Goal: Use online tool/utility

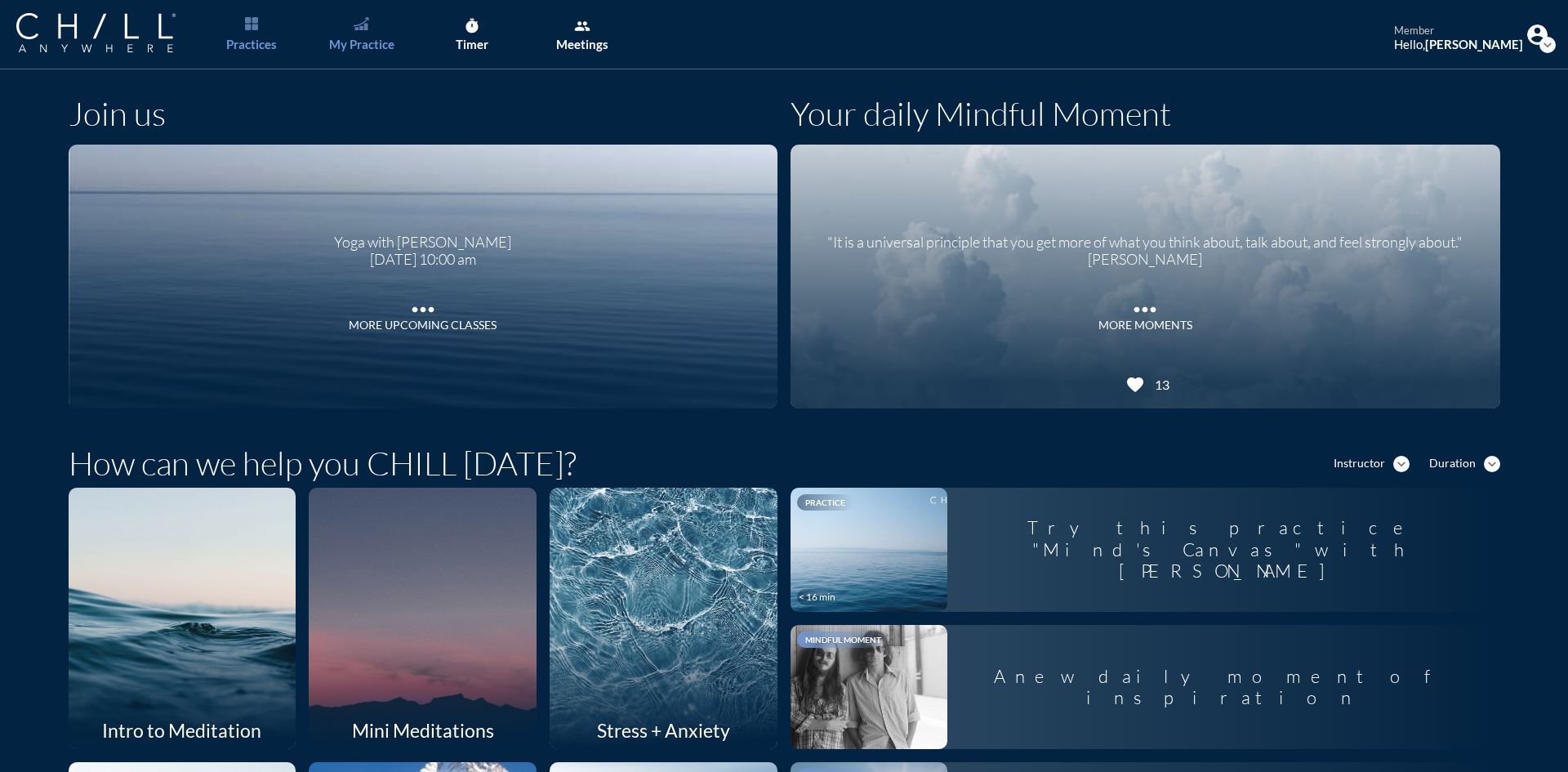
click at [352, 38] on link "My Practice" at bounding box center [361, 35] width 86 height 69
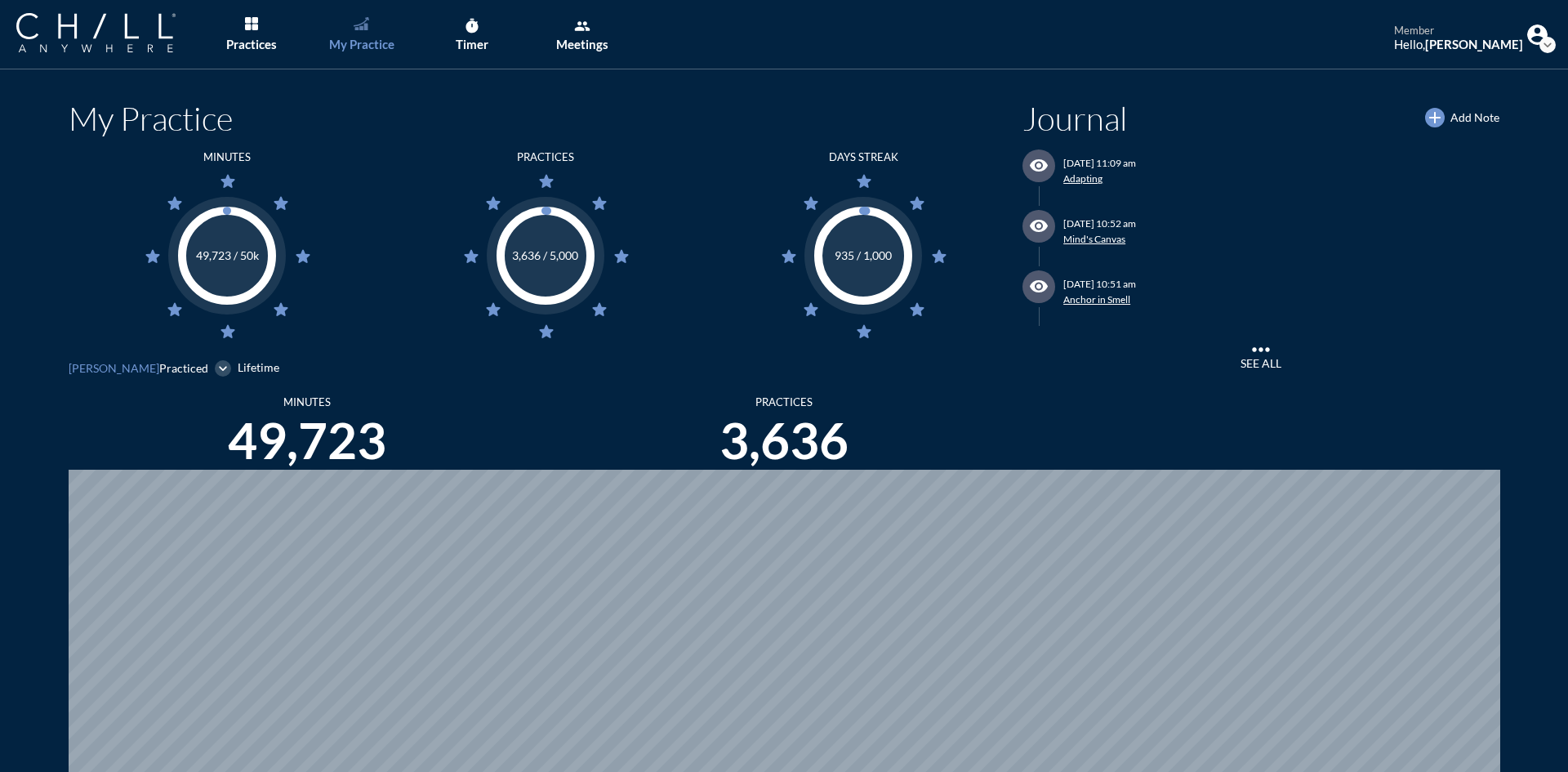
scroll to position [772, 1555]
click at [474, 39] on div "Timer" at bounding box center [472, 43] width 33 height 14
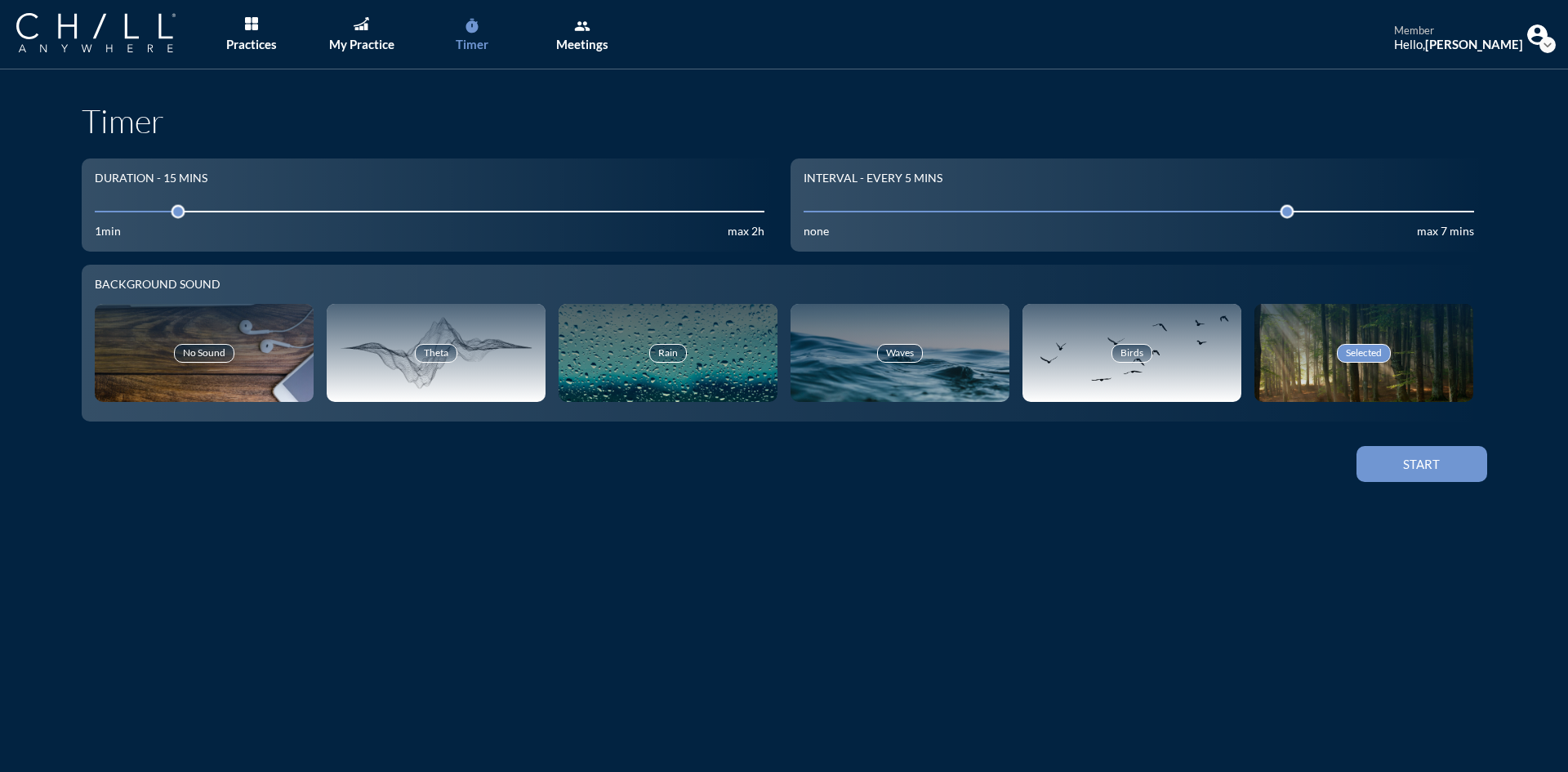
click at [149, 208] on input "15" at bounding box center [430, 211] width 671 height 15
drag, startPoint x: 151, startPoint y: 209, endPoint x: 139, endPoint y: 208, distance: 12.0
click at [139, 208] on div at bounding box center [150, 212] width 23 height 23
click at [1445, 479] on button "Start" at bounding box center [1422, 464] width 131 height 36
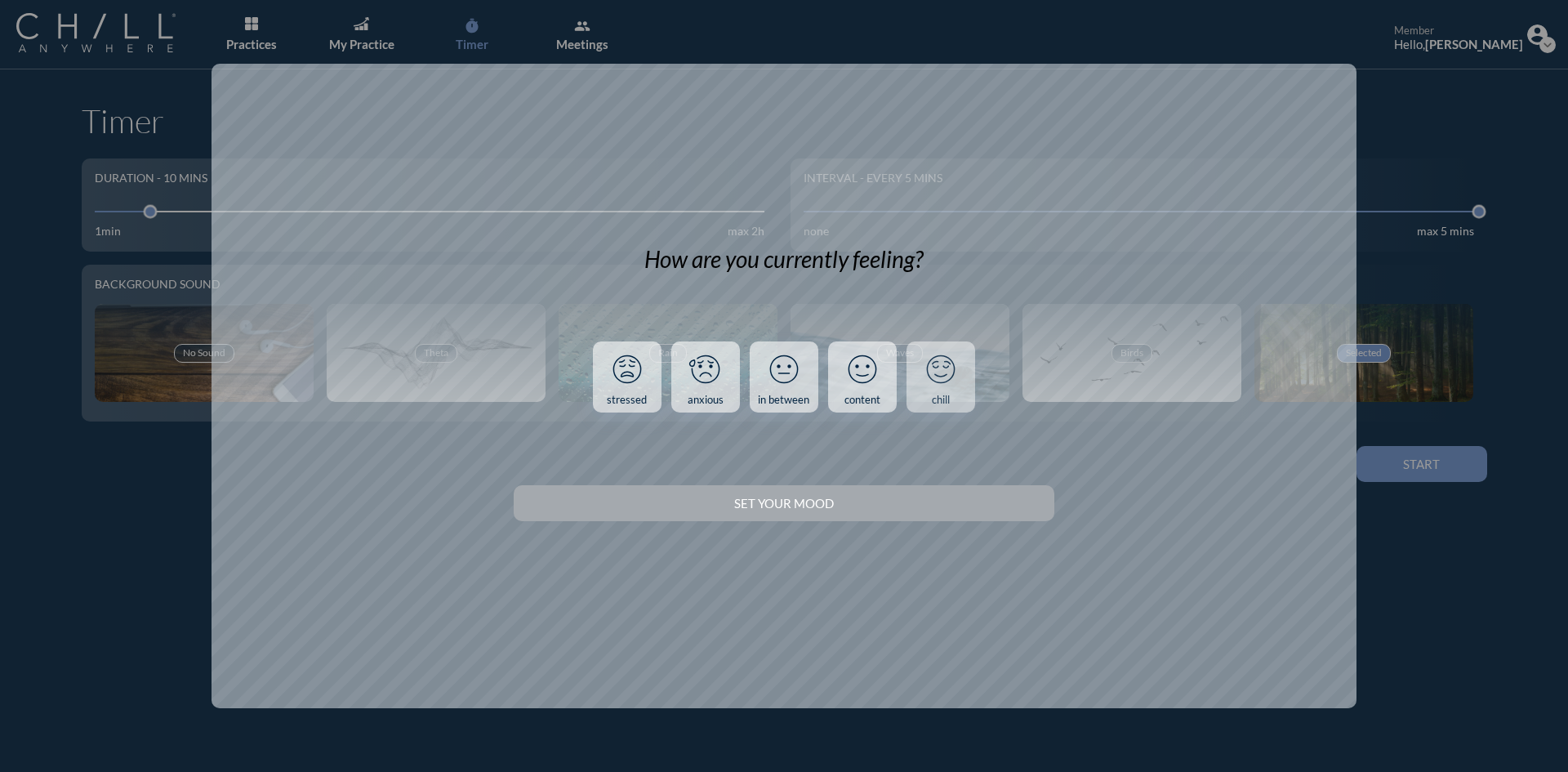
click at [938, 403] on div "chill" at bounding box center [941, 400] width 18 height 13
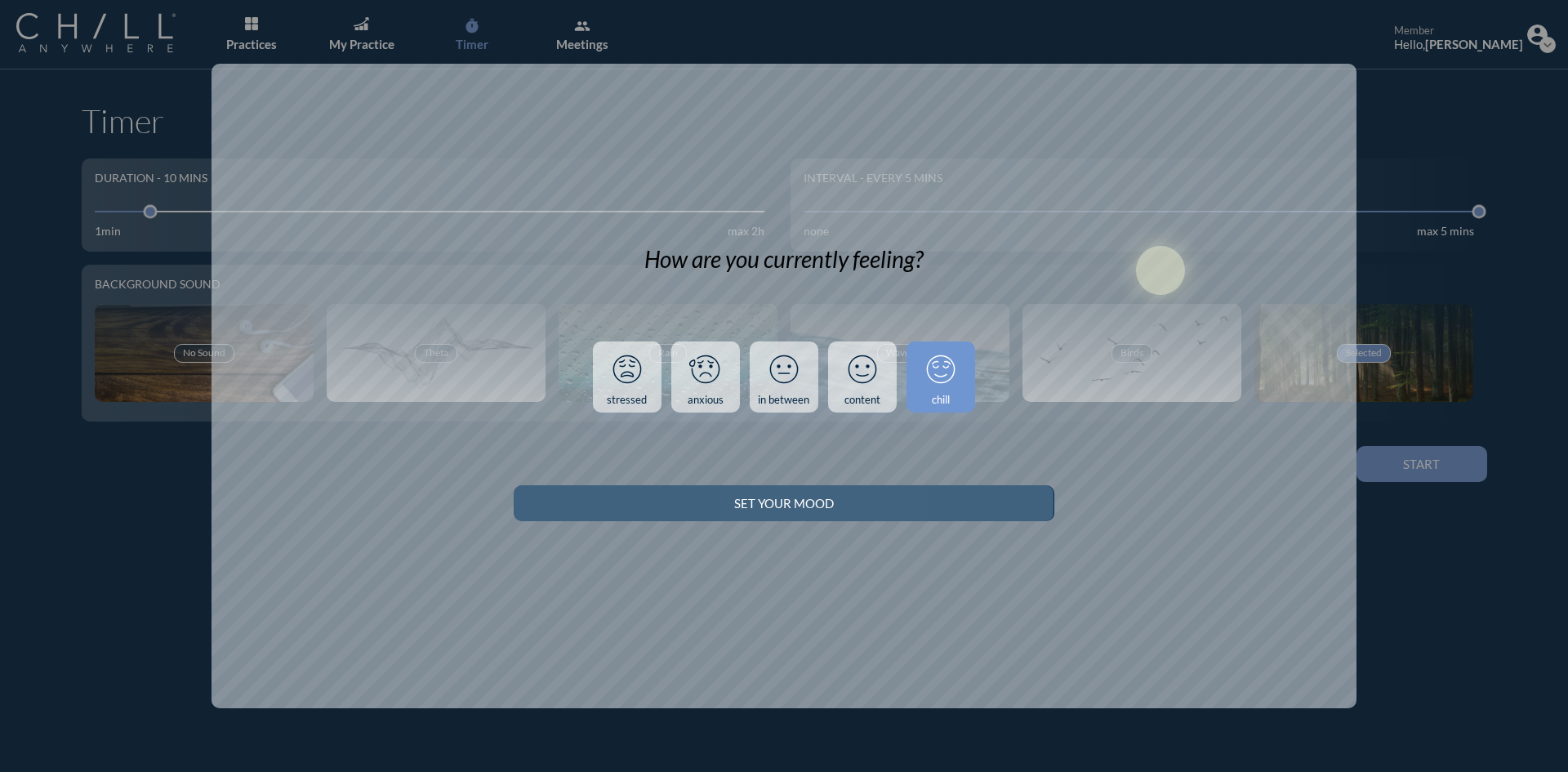
click at [872, 519] on button "Set your Mood" at bounding box center [784, 502] width 540 height 36
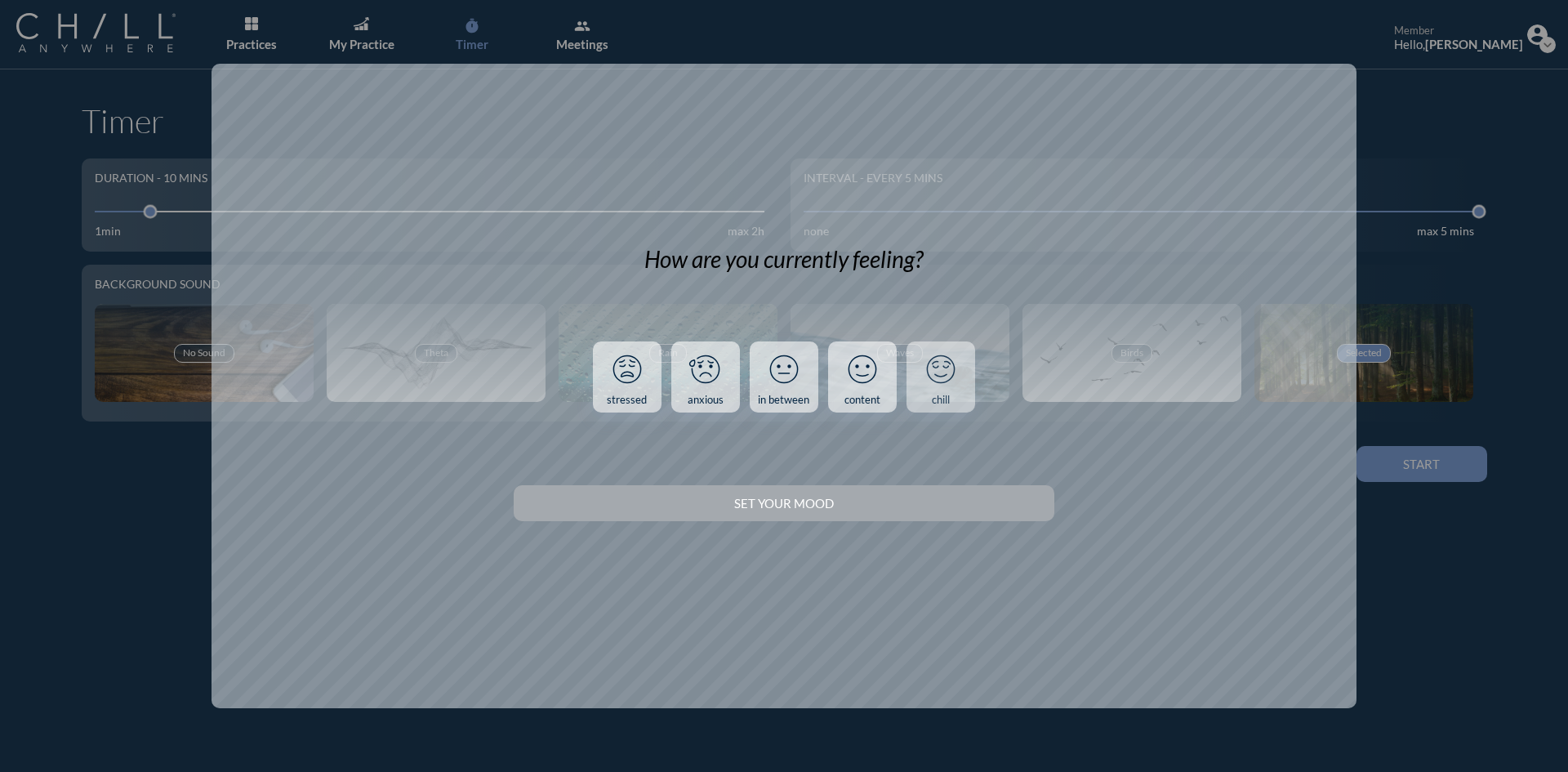
click at [945, 400] on div "chill" at bounding box center [941, 400] width 18 height 13
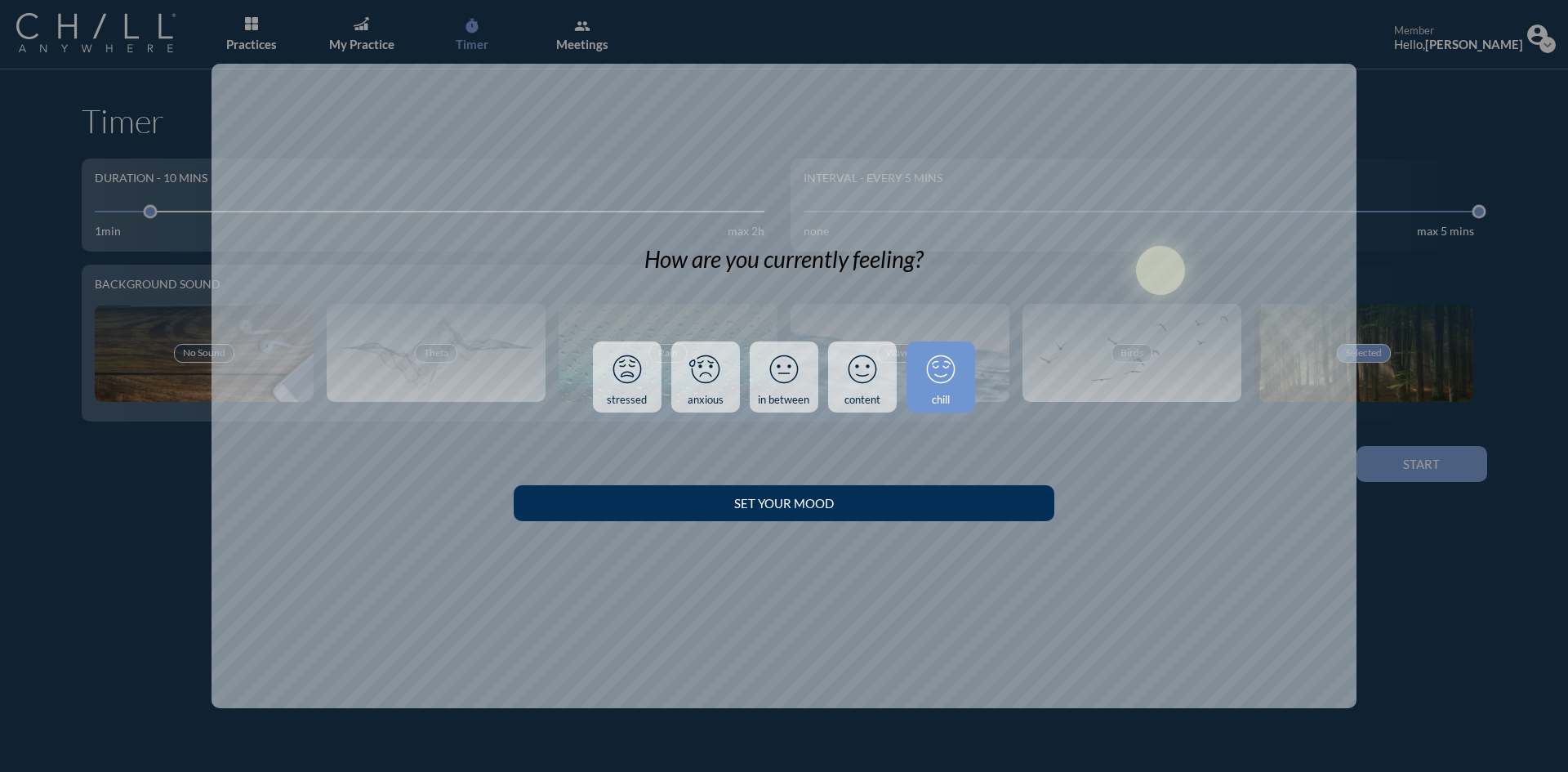
click at [929, 517] on button "Set your Mood" at bounding box center [784, 502] width 540 height 36
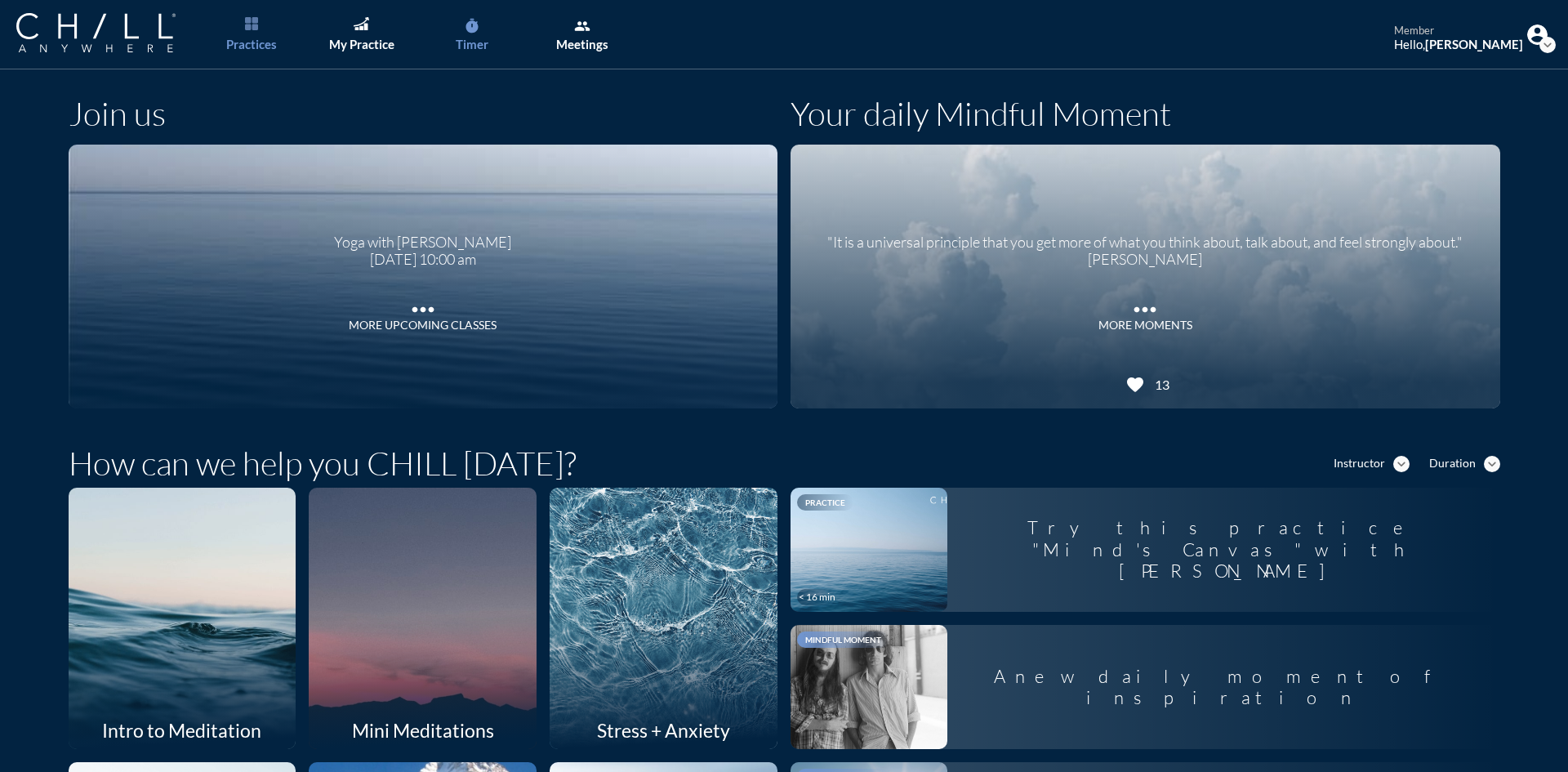
click at [473, 42] on div "Timer" at bounding box center [472, 43] width 33 height 14
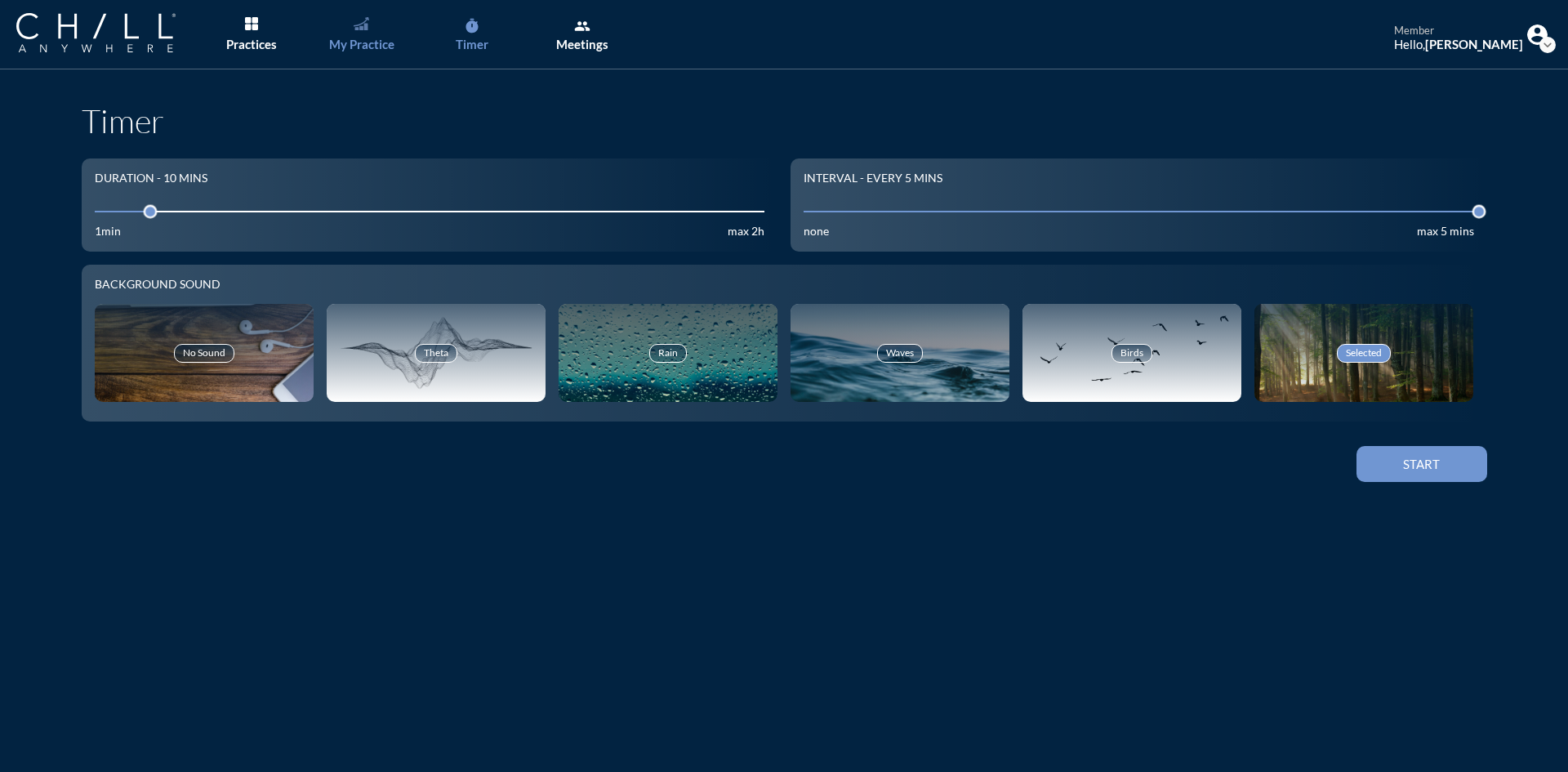
click at [359, 33] on link "My Practice" at bounding box center [361, 35] width 86 height 69
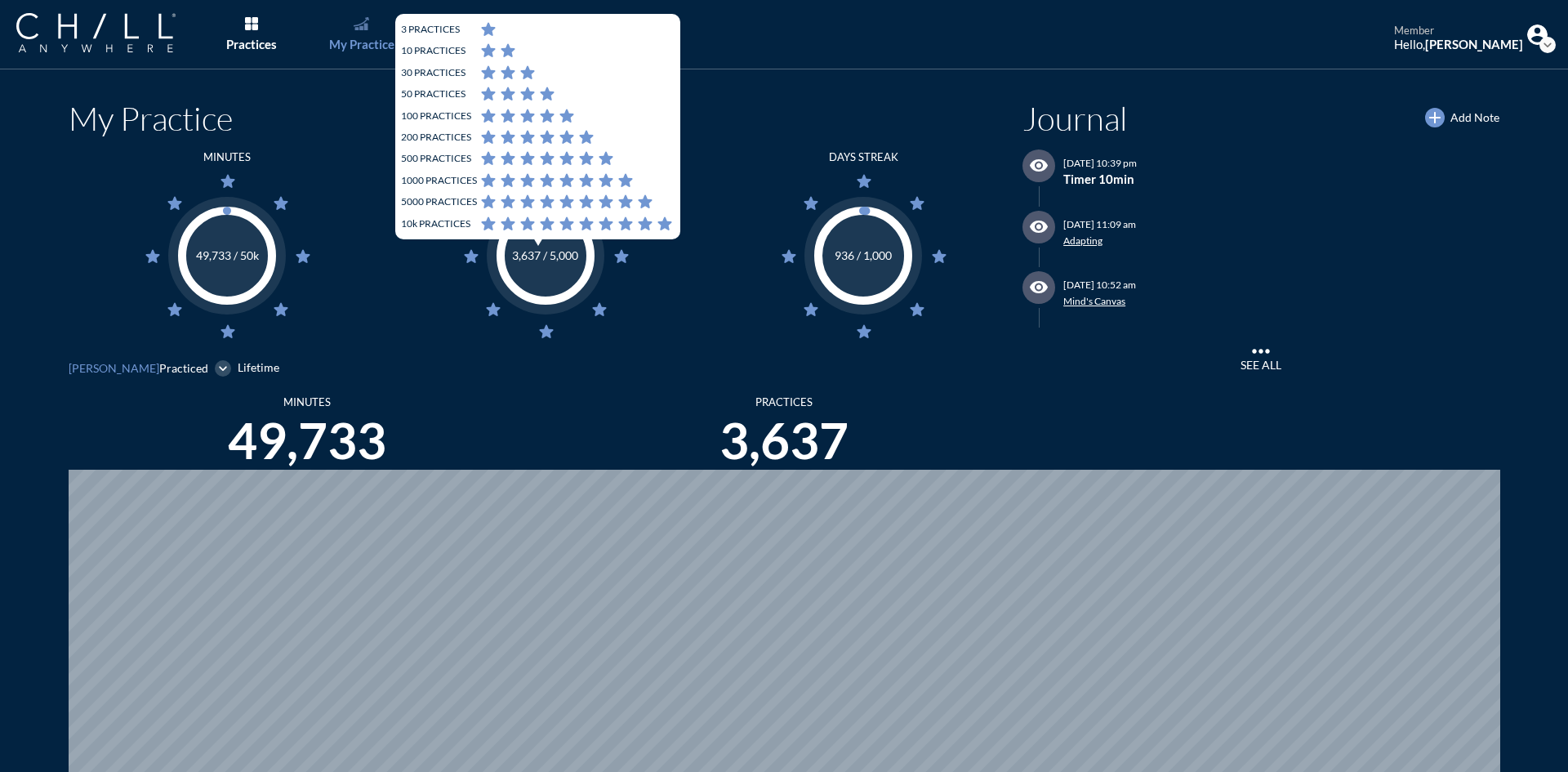
scroll to position [772, 1555]
